Goal: Check status: Check status

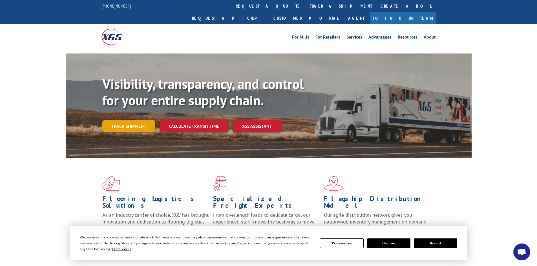
click at [137, 120] on link "Track shipment" at bounding box center [128, 126] width 53 height 12
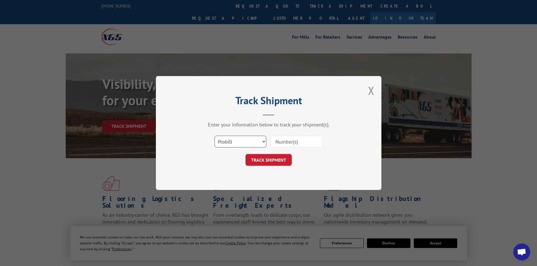
click at [245, 140] on select "Select category... Probill BOL PO" at bounding box center [241, 142] width 52 height 12
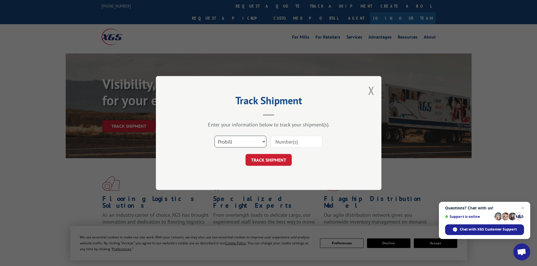
click at [215, 136] on select "Select category... Probill BOL PO" at bounding box center [241, 142] width 52 height 12
click at [280, 142] on input at bounding box center [297, 142] width 52 height 12
paste input "BX17925"
type input "BX17925"
click at [283, 160] on button "TRACK SHIPMENT" at bounding box center [269, 160] width 46 height 12
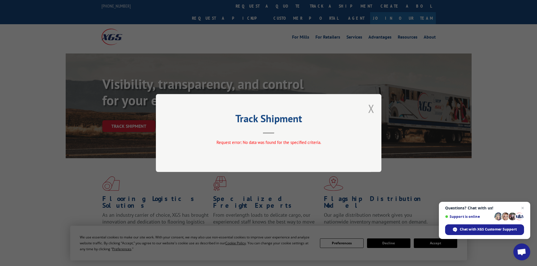
click at [370, 109] on button "Close modal" at bounding box center [371, 108] width 6 height 15
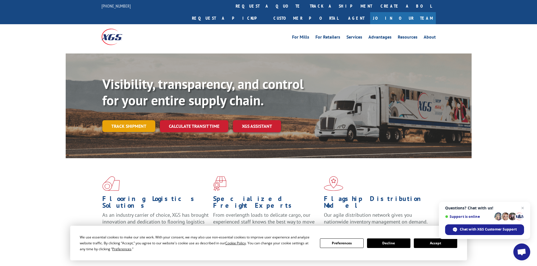
click at [138, 120] on link "Track shipment" at bounding box center [128, 126] width 53 height 12
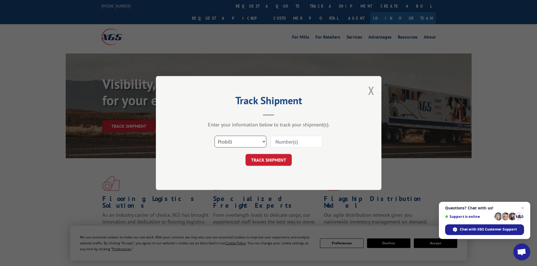
click at [245, 141] on select "Select category... Probill BOL PO" at bounding box center [241, 142] width 52 height 12
select select "bol"
click at [215, 136] on select "Select category... Probill BOL PO" at bounding box center [241, 142] width 52 height 12
click at [285, 142] on input at bounding box center [297, 142] width 52 height 12
paste input "BX17925"
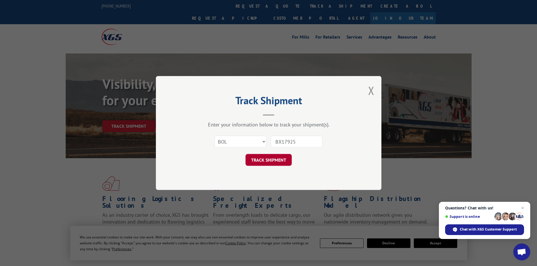
type input "BX17925"
click at [276, 160] on button "TRACK SHIPMENT" at bounding box center [269, 160] width 46 height 12
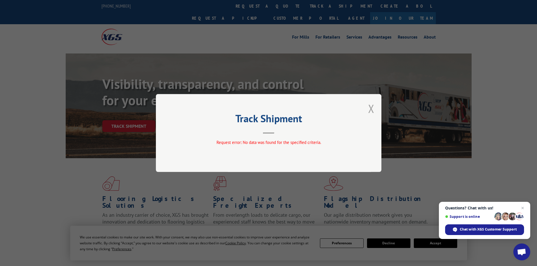
click at [373, 113] on button "Close modal" at bounding box center [371, 108] width 6 height 15
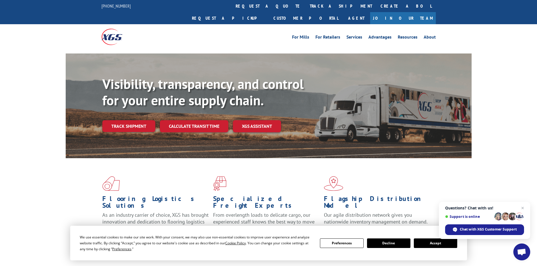
click at [131, 120] on div "Visibility, transparency, and control for your entire supply chain. Track shipm…" at bounding box center [286, 115] width 369 height 79
click at [138, 120] on link "Track shipment" at bounding box center [128, 126] width 53 height 12
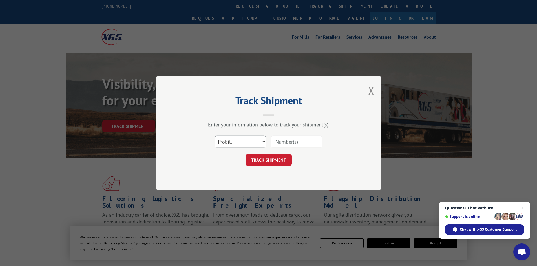
drag, startPoint x: 251, startPoint y: 142, endPoint x: 252, endPoint y: 146, distance: 4.5
click at [251, 142] on select "Select category... Probill BOL PO" at bounding box center [241, 142] width 52 height 12
select select "po"
click at [215, 136] on select "Select category... Probill BOL PO" at bounding box center [241, 142] width 52 height 12
click at [275, 142] on input at bounding box center [297, 142] width 52 height 12
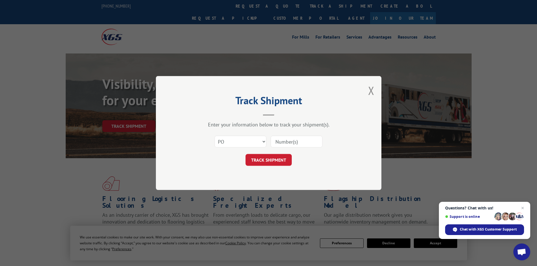
paste input "BX17925"
type input "BX17925"
click at [281, 160] on button "TRACK SHIPMENT" at bounding box center [269, 160] width 46 height 12
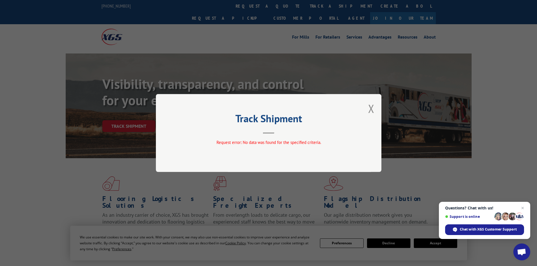
click at [369, 108] on button "Close modal" at bounding box center [371, 108] width 6 height 15
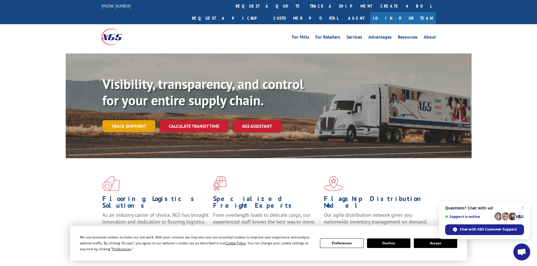
click at [121, 120] on link "Track shipment" at bounding box center [128, 126] width 53 height 12
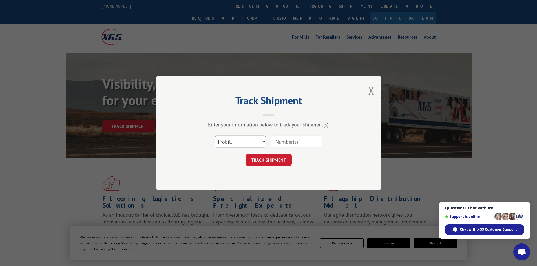
click at [228, 143] on select "Select category... Probill BOL PO" at bounding box center [241, 142] width 52 height 12
select select "po"
click at [215, 136] on select "Select category... Probill BOL PO" at bounding box center [241, 142] width 52 height 12
click at [286, 140] on input at bounding box center [297, 142] width 52 height 12
paste input "1053538"
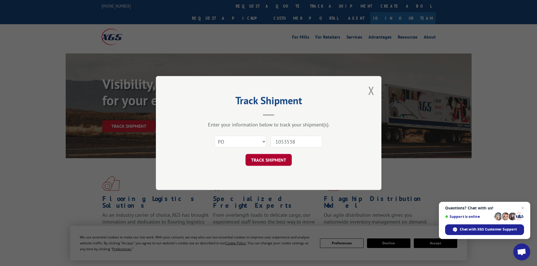
type input "1053538"
click at [277, 164] on button "TRACK SHIPMENT" at bounding box center [269, 160] width 46 height 12
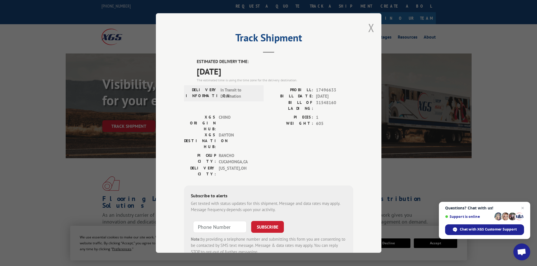
click at [370, 28] on button "Close modal" at bounding box center [371, 27] width 6 height 15
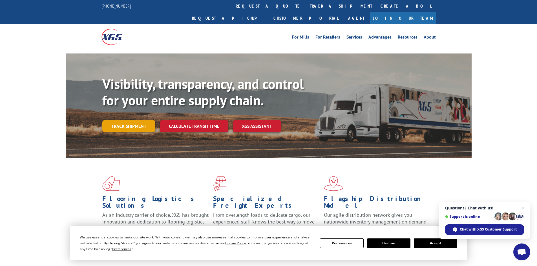
click at [128, 120] on link "Track shipment" at bounding box center [128, 126] width 53 height 12
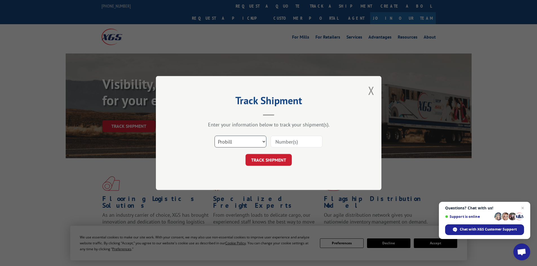
drag, startPoint x: 222, startPoint y: 143, endPoint x: 225, endPoint y: 147, distance: 5.5
click at [222, 143] on select "Select category... Probill BOL PO" at bounding box center [241, 142] width 52 height 12
select select "po"
click at [215, 136] on select "Select category... Probill BOL PO" at bounding box center [241, 142] width 52 height 12
click at [292, 138] on input at bounding box center [297, 142] width 52 height 12
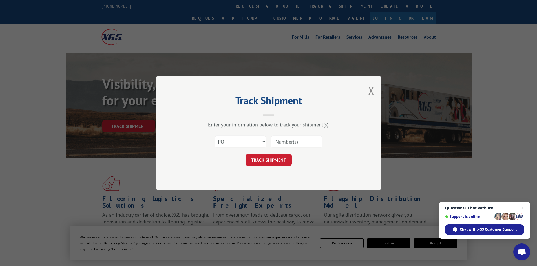
paste input "1053538"
type input "1053538"
click at [279, 159] on button "TRACK SHIPMENT" at bounding box center [269, 160] width 46 height 12
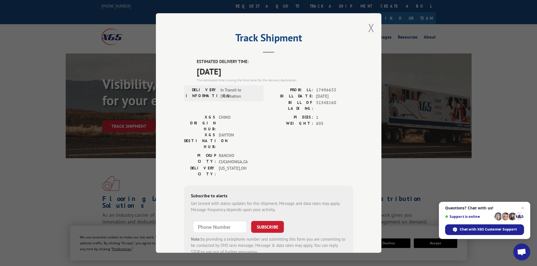
click at [365, 24] on div "Track Shipment ESTIMATED DELIVERY TIME: [DATE] The estimated time is using the …" at bounding box center [269, 133] width 226 height 240
click at [368, 26] on button "Close modal" at bounding box center [371, 27] width 6 height 15
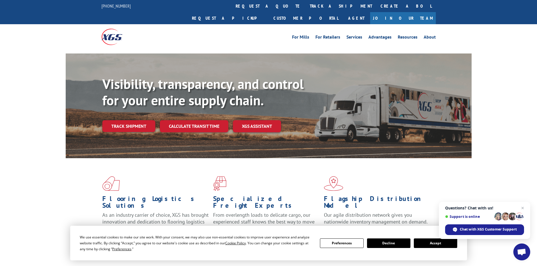
click at [126, 122] on div "Visibility, transparency, and control for your entire supply chain. Track shipm…" at bounding box center [286, 115] width 369 height 79
click at [127, 120] on link "Track shipment" at bounding box center [128, 126] width 53 height 12
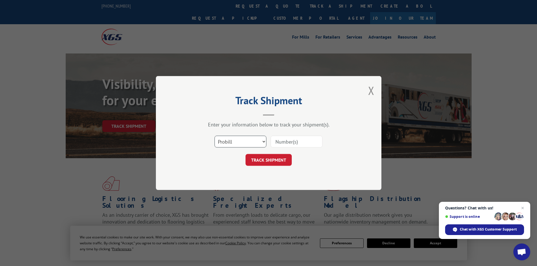
click at [241, 143] on select "Select category... Probill BOL PO" at bounding box center [241, 142] width 52 height 12
select select "po"
click at [215, 136] on select "Select category... Probill BOL PO" at bounding box center [241, 142] width 52 height 12
drag, startPoint x: 288, startPoint y: 139, endPoint x: 300, endPoint y: 148, distance: 14.9
click at [289, 139] on input at bounding box center [297, 142] width 52 height 12
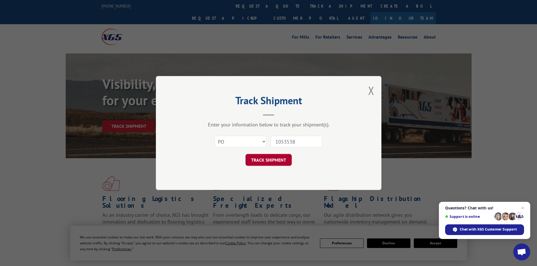
type input "1053538"
click at [280, 162] on button "TRACK SHIPMENT" at bounding box center [269, 160] width 46 height 12
